Goal: Information Seeking & Learning: Learn about a topic

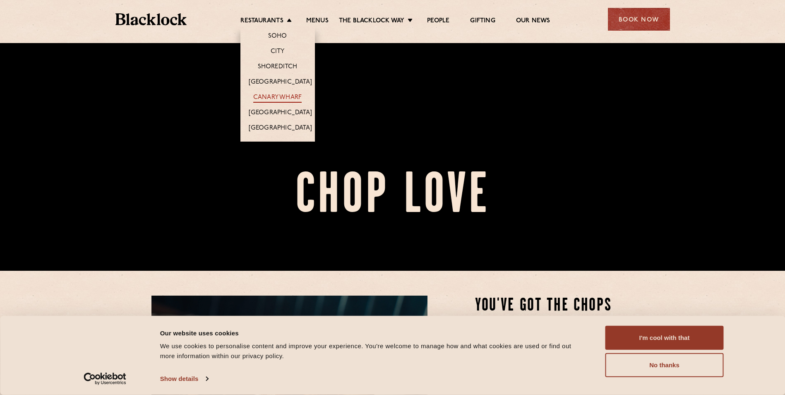
click at [282, 95] on link "Canary Wharf" at bounding box center [277, 97] width 48 height 9
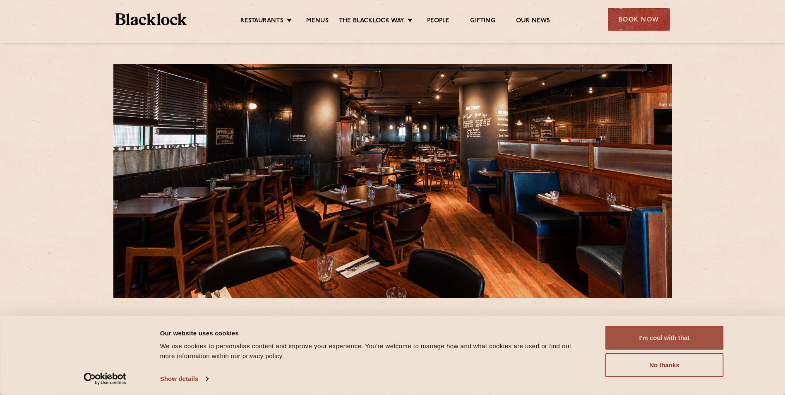
click at [679, 346] on button "I'm cool with that" at bounding box center [664, 337] width 118 height 24
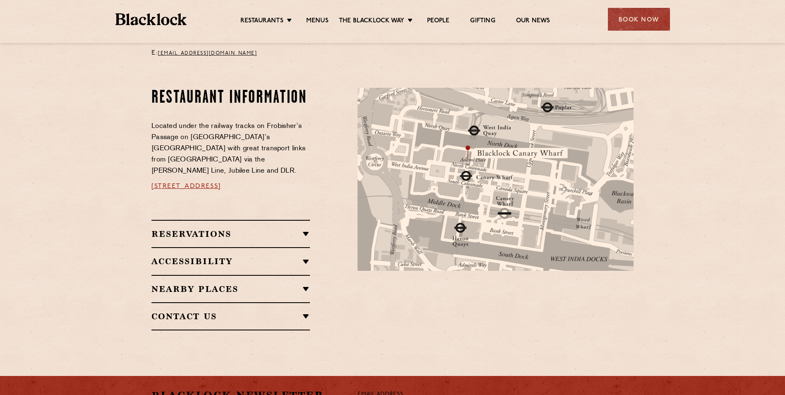
scroll to position [414, 0]
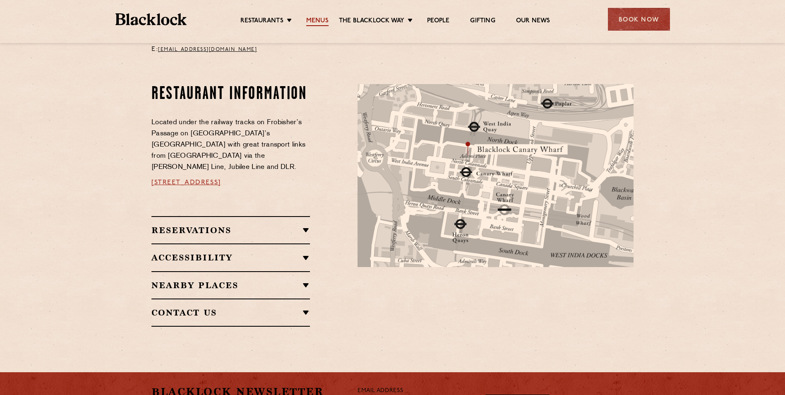
click at [319, 22] on link "Menus" at bounding box center [317, 21] width 22 height 9
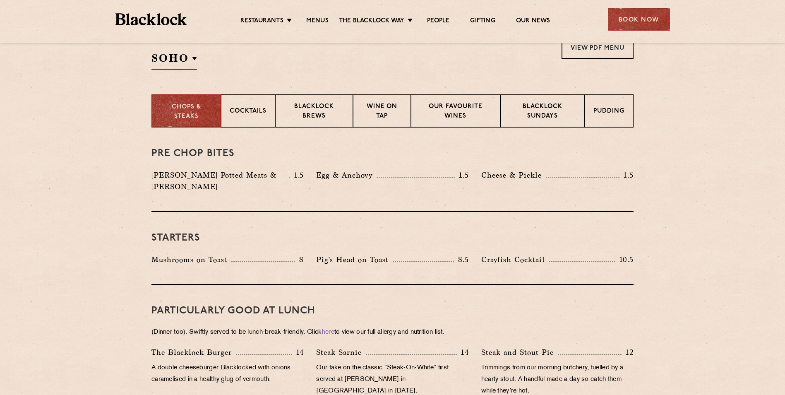
scroll to position [289, 0]
click at [272, 107] on div "Cocktails" at bounding box center [248, 109] width 54 height 33
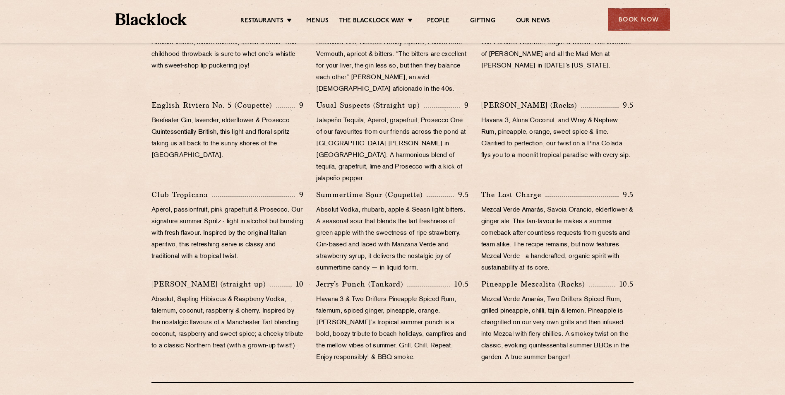
scroll to position [496, 0]
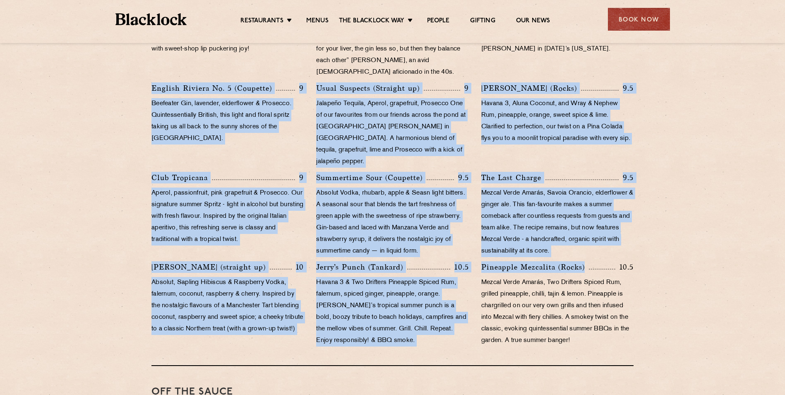
drag, startPoint x: 141, startPoint y: 84, endPoint x: 596, endPoint y: 255, distance: 486.1
click at [596, 255] on div "Cocktails That Give Back While our Chefs and Butchers focus on using the Whole …" at bounding box center [392, 240] width 502 height 640
drag, startPoint x: 596, startPoint y: 255, endPoint x: 647, endPoint y: 218, distance: 63.4
click at [647, 218] on section "Cocktails That Give Back While our Chefs and Butchers focus on using the Whole …" at bounding box center [392, 240] width 785 height 640
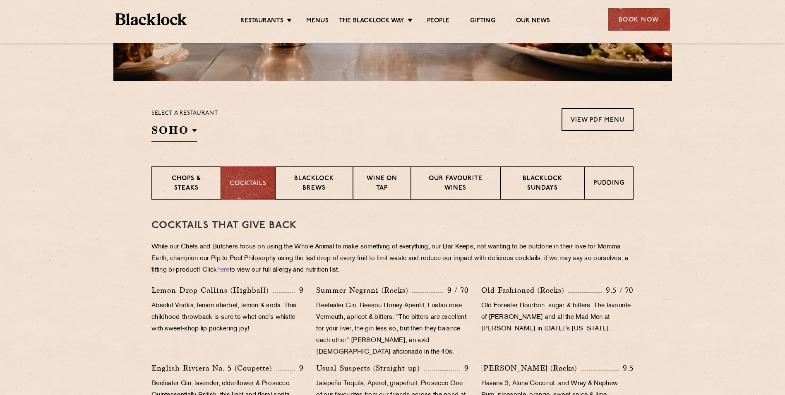
scroll to position [248, 0]
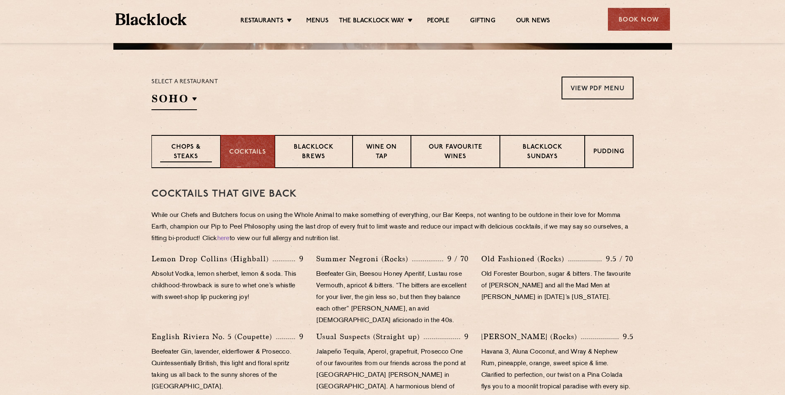
click at [210, 160] on p "Chops & Steaks" at bounding box center [186, 152] width 52 height 19
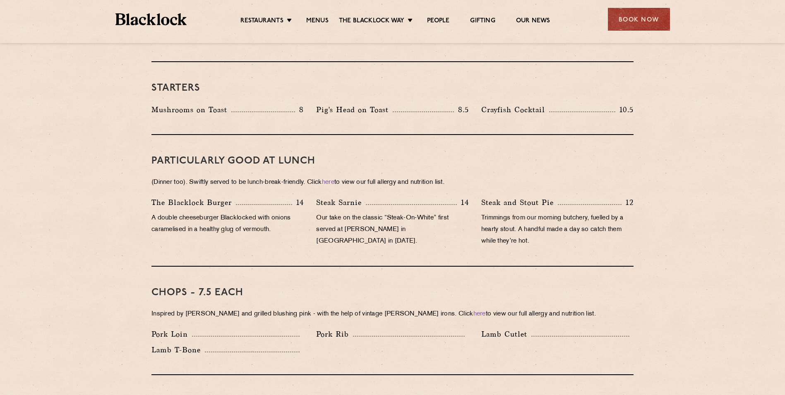
scroll to position [414, 0]
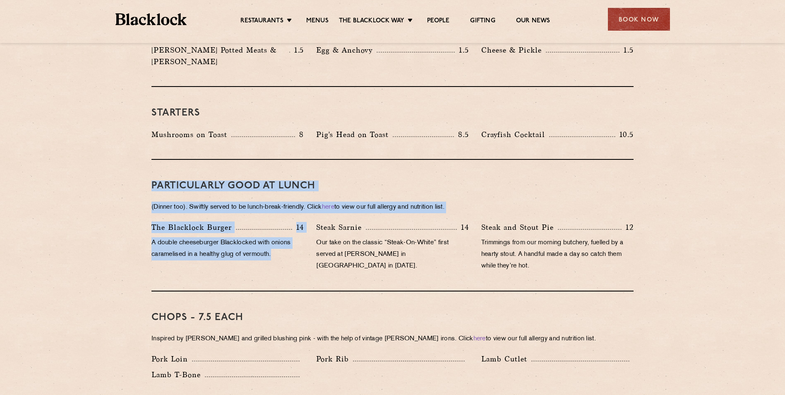
drag, startPoint x: 150, startPoint y: 172, endPoint x: 289, endPoint y: 254, distance: 161.5
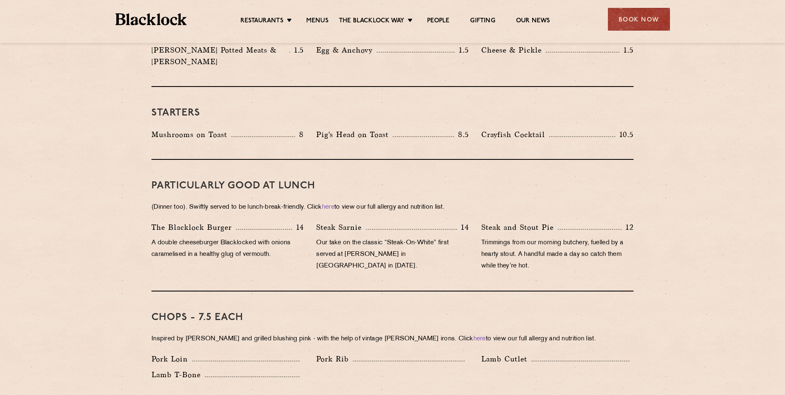
click at [400, 254] on div "Steak Sarnie 14 Our take on the classic “Steak-On-White” first served at Louis’…" at bounding box center [392, 248] width 165 height 55
drag, startPoint x: 319, startPoint y: 171, endPoint x: 311, endPoint y: 195, distance: 25.2
click at [311, 195] on div "PARTICULARLY GOOD AT LUNCH (Dinner too). Swiftly served to be lunch-break-frien…" at bounding box center [392, 226] width 482 height 132
drag, startPoint x: 311, startPoint y: 195, endPoint x: 301, endPoint y: 232, distance: 39.0
click at [301, 237] on p "A double cheeseburger Blacklocked with onions caramelised in a healthy glug of …" at bounding box center [227, 248] width 152 height 23
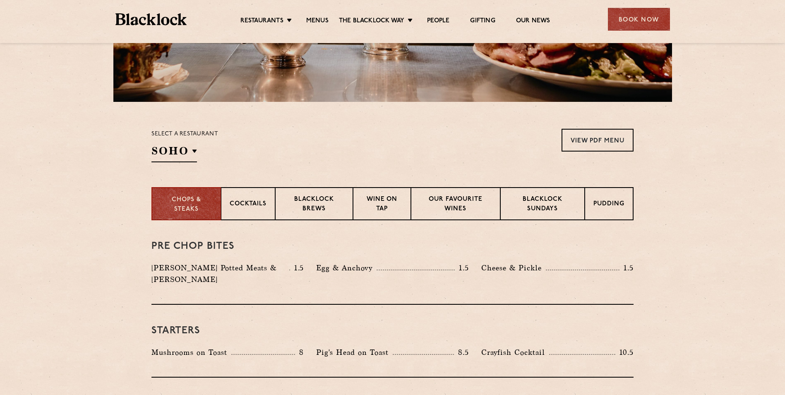
scroll to position [0, 0]
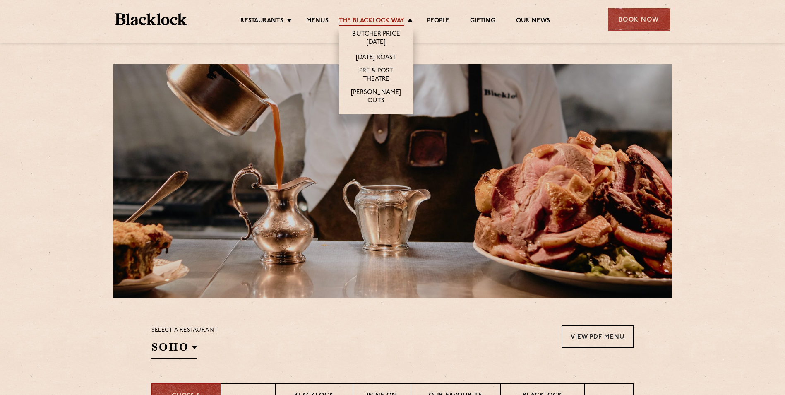
click at [362, 19] on link "The Blacklock Way" at bounding box center [371, 21] width 65 height 9
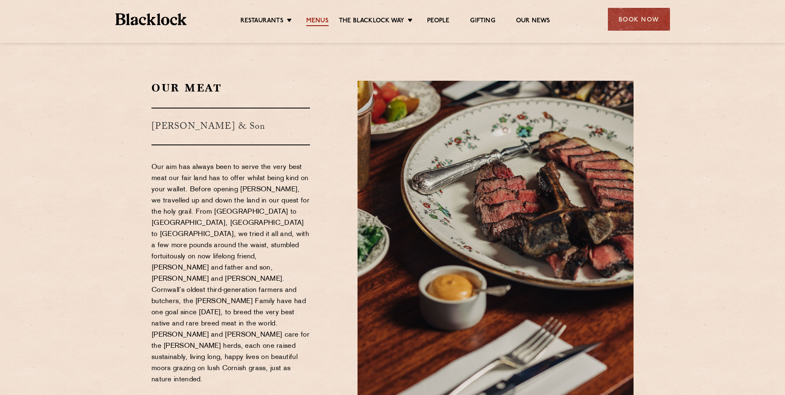
click at [318, 18] on link "Menus" at bounding box center [317, 21] width 22 height 9
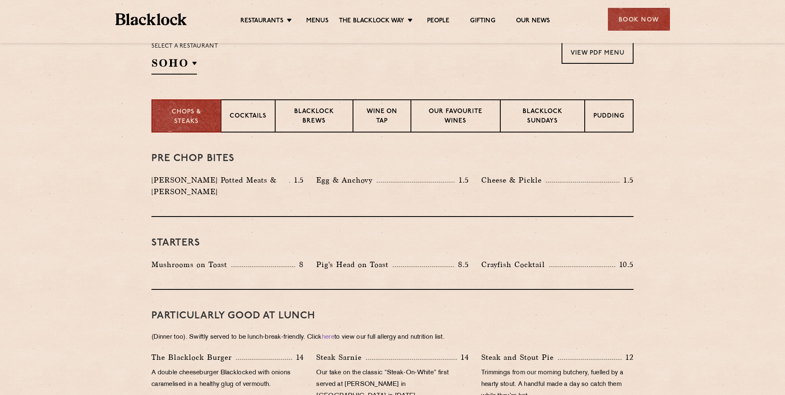
scroll to position [289, 0]
